Goal: Information Seeking & Learning: Learn about a topic

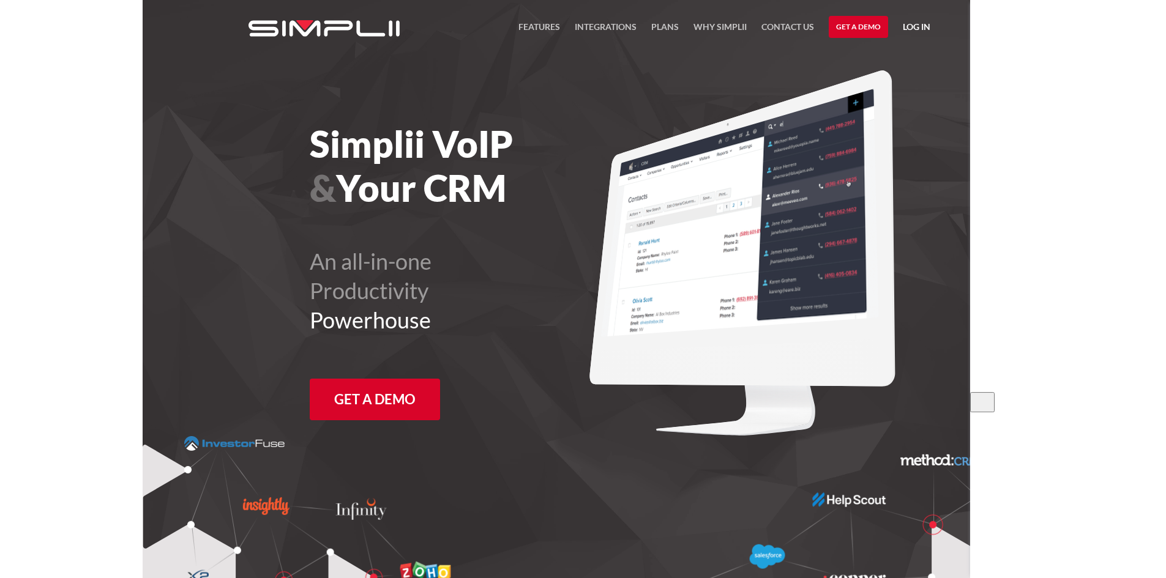
drag, startPoint x: 417, startPoint y: 159, endPoint x: 617, endPoint y: 206, distance: 206.0
click at [597, 201] on div "Simplii VoIP & Your CRM An all-in-one Productivity Powerhouse Get a Demo" at bounding box center [583, 253] width 706 height 366
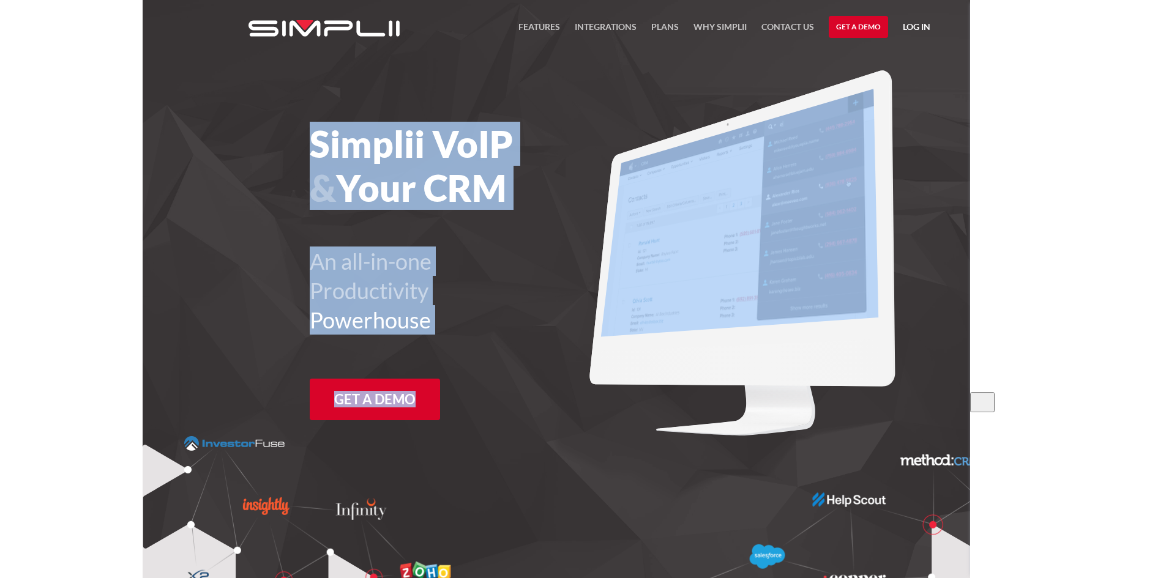
click at [617, 206] on img at bounding box center [738, 213] width 277 height 248
click at [475, 239] on div "Simplii VoIP & Your CRM An all-in-one Productivity Powerhouse Get a Demo" at bounding box center [480, 276] width 341 height 308
drag, startPoint x: 435, startPoint y: 129, endPoint x: 433, endPoint y: 136, distance: 7.2
click at [434, 129] on h1 "Simplii VoIP & Your CRM" at bounding box center [480, 166] width 341 height 88
click at [438, 146] on h1 "Simplii VoIP & Your CRM" at bounding box center [480, 166] width 341 height 88
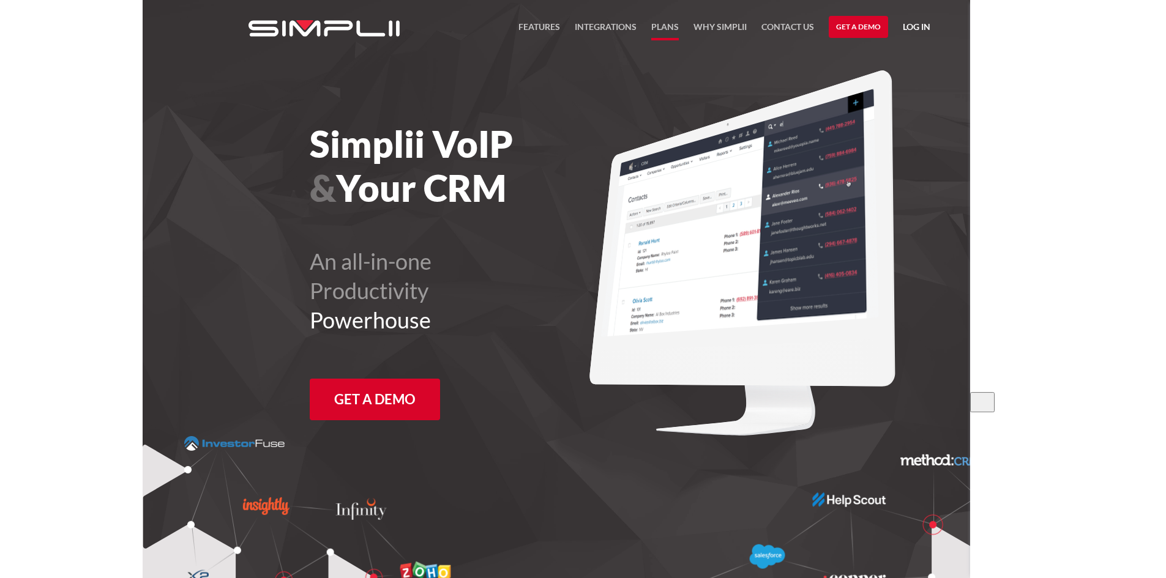
click at [658, 24] on link "Plans" at bounding box center [665, 30] width 28 height 21
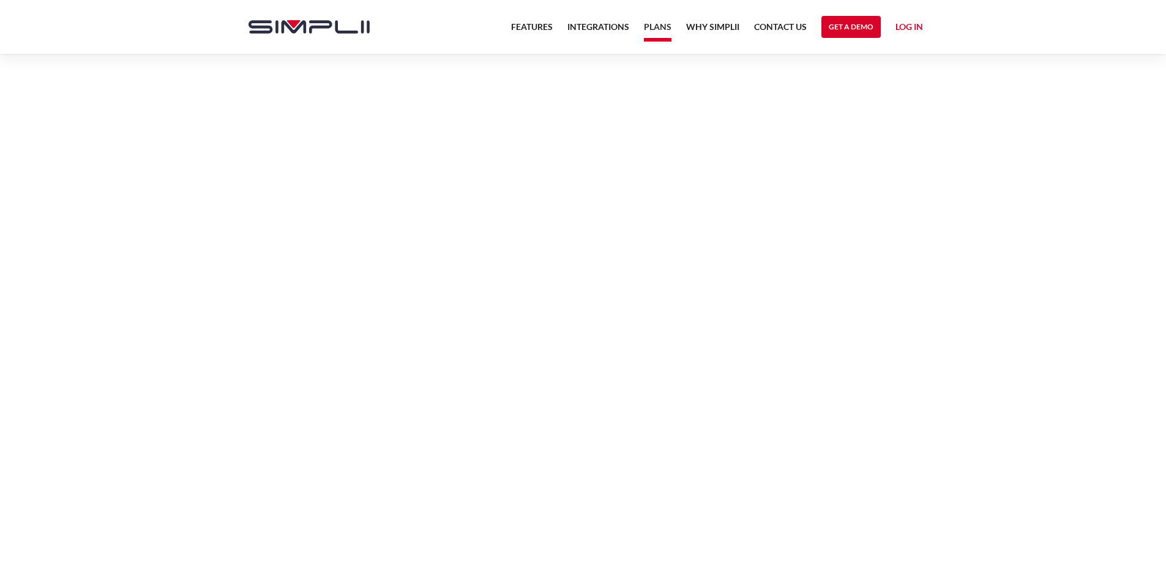
click at [797, 331] on p "Includes all Fusion features, plus Campaign building, and dialer functionality." at bounding box center [818, 329] width 165 height 29
click at [802, 332] on strong "Includes all Fusion features, plus Campaign building, and dialer functionality." at bounding box center [817, 328] width 163 height 25
drag, startPoint x: 830, startPoint y: 342, endPoint x: 744, endPoint y: 334, distance: 86.7
click at [761, 338] on p "Includes all Fusion features, plus Campaign building, and dialer functionality." at bounding box center [818, 329] width 165 height 29
click at [740, 331] on strong "Includes all Fusion features, plus Campaign building, and dialer functionality." at bounding box center [817, 328] width 163 height 25
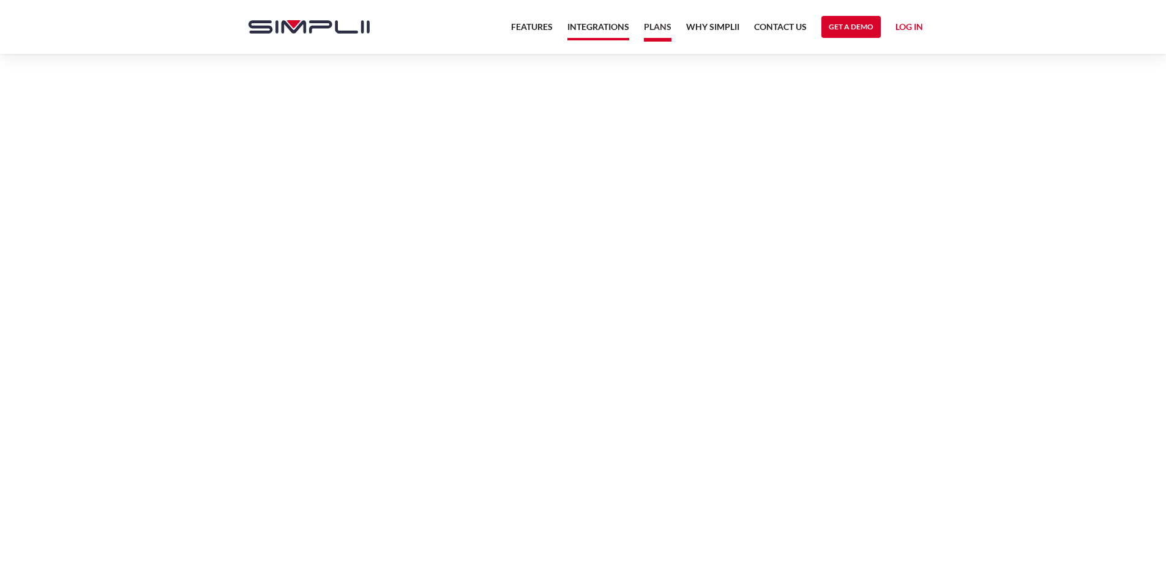
click at [576, 24] on link "Integrations" at bounding box center [598, 30] width 62 height 21
drag, startPoint x: 382, startPoint y: 185, endPoint x: 483, endPoint y: 206, distance: 103.1
click at [471, 203] on div "Supercharge Your CRM Fuse your CRM and phone system with our dynamic Fusion app…" at bounding box center [377, 221] width 294 height 335
click at [484, 206] on h1 "Your CRM" at bounding box center [377, 213] width 282 height 41
click at [521, 9] on nav "Features Integrations PRoducts Plans Why Simplii Contact US Master Agreement Ge…" at bounding box center [717, 27] width 427 height 54
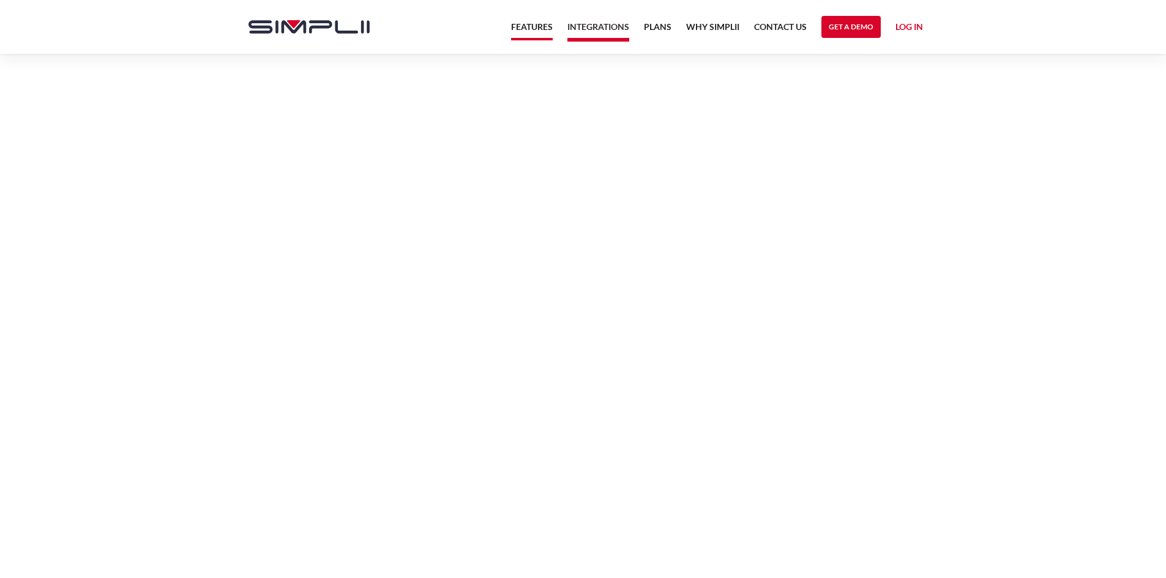
click at [524, 31] on link "Features" at bounding box center [532, 30] width 42 height 21
drag, startPoint x: 537, startPoint y: 255, endPoint x: 614, endPoint y: 252, distance: 77.2
click at [588, 254] on h5 "Fusion" at bounding box center [583, 264] width 694 height 28
click at [615, 252] on h5 "Fusion" at bounding box center [583, 264] width 694 height 28
click at [616, 252] on h5 "Fusion" at bounding box center [583, 264] width 694 height 28
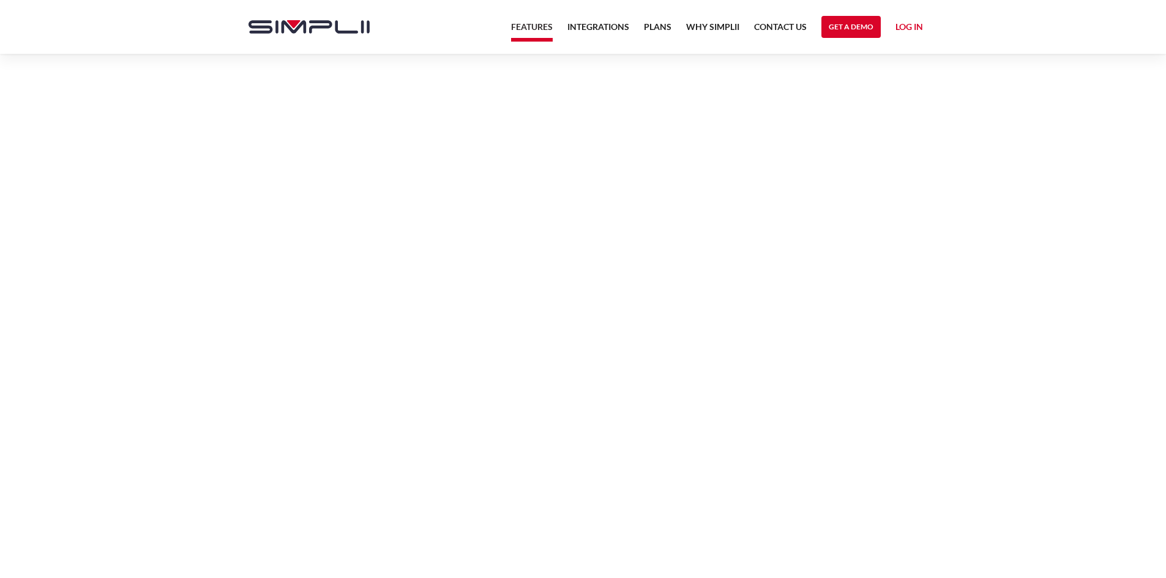
click at [616, 252] on h5 "Fusion" at bounding box center [583, 264] width 694 height 28
click at [332, 24] on img "home" at bounding box center [308, 26] width 121 height 13
